Goal: Task Accomplishment & Management: Use online tool/utility

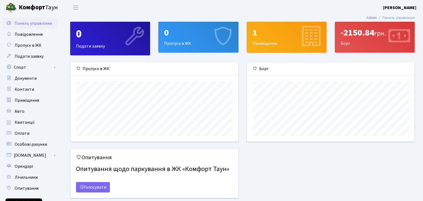
scroll to position [79, 167]
click at [16, 65] on link "Спорт" at bounding box center [30, 67] width 55 height 11
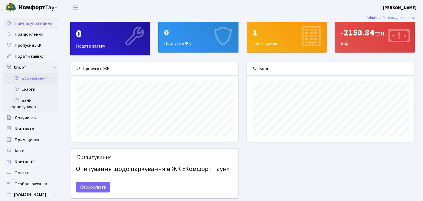
click at [26, 78] on link "Бронювання" at bounding box center [30, 78] width 55 height 11
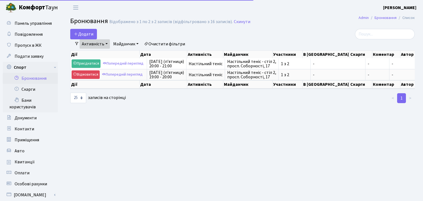
select select "25"
click at [82, 33] on button "Додати" at bounding box center [83, 34] width 27 height 10
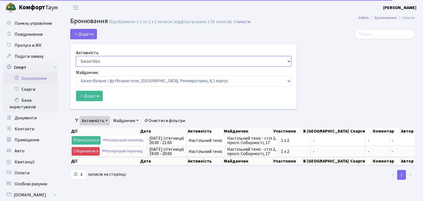
select select "7"
click option "Настільний теніс" at bounding box center [0, 0] width 0 height 0
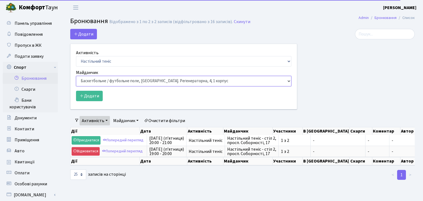
click at [76, 76] on select "Баскетбольне / футбольне поле, Вул. Регенераторна, 4, 1 корпус Баскетбольне пол…" at bounding box center [183, 81] width 215 height 10
select select "9"
click option "Настільний теніс - стіл 1, просп. Соборності, 17" at bounding box center [0, 0] width 0 height 0
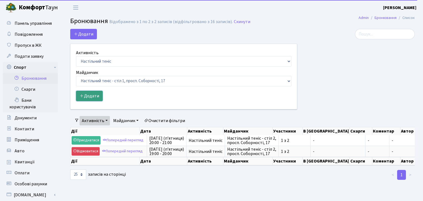
click at [91, 92] on button "Додати" at bounding box center [89, 96] width 27 height 10
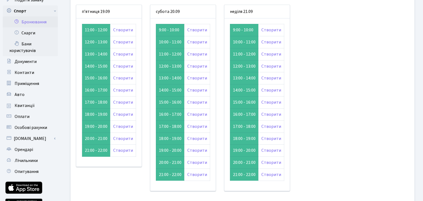
scroll to position [58, 0]
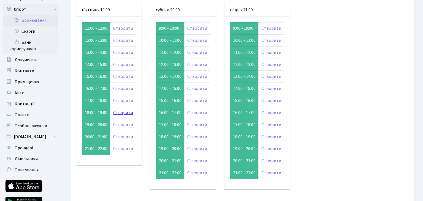
click at [118, 113] on link "Створити" at bounding box center [123, 113] width 20 height 6
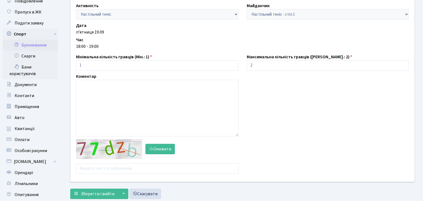
scroll to position [86, 0]
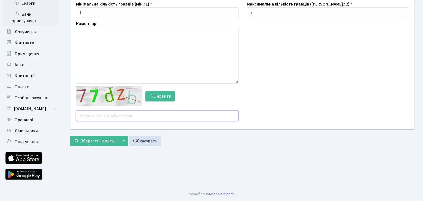
click at [107, 114] on input "text" at bounding box center [157, 116] width 162 height 10
type input "ч"
type input "xhpjc"
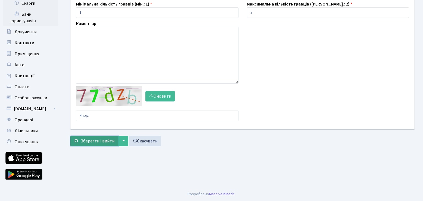
click at [91, 145] on button "Зберегти і вийти" at bounding box center [94, 141] width 48 height 10
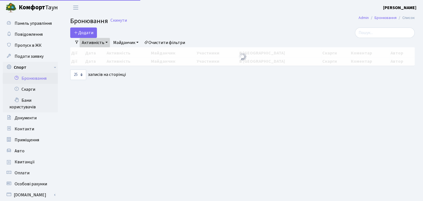
select select "25"
